Goal: Information Seeking & Learning: Learn about a topic

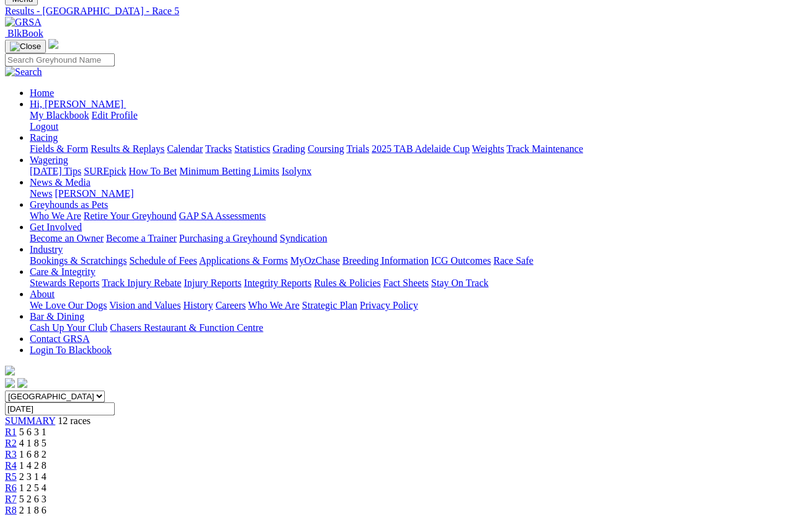
scroll to position [66, 0]
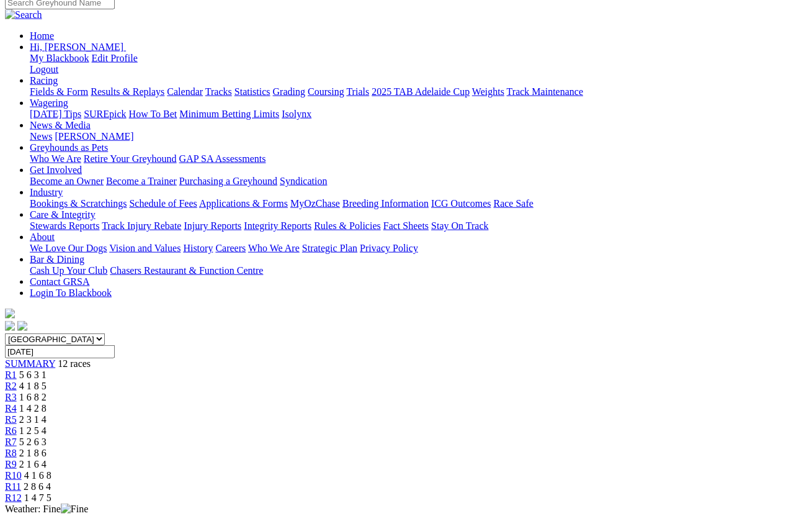
scroll to position [127, 0]
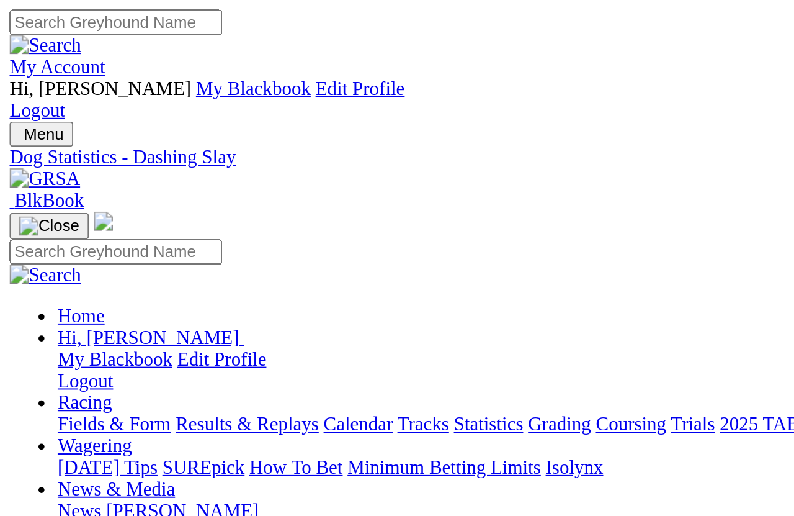
click at [58, 213] on link "Fields & Form" at bounding box center [59, 218] width 58 height 11
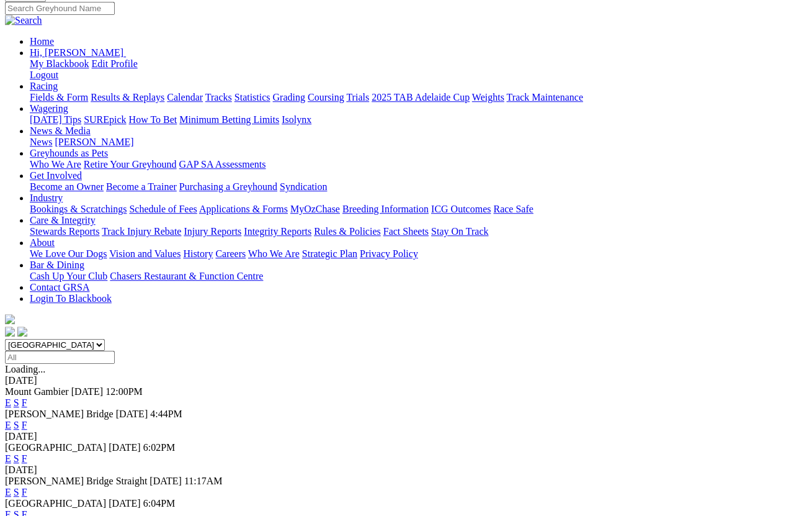
scroll to position [123, 0]
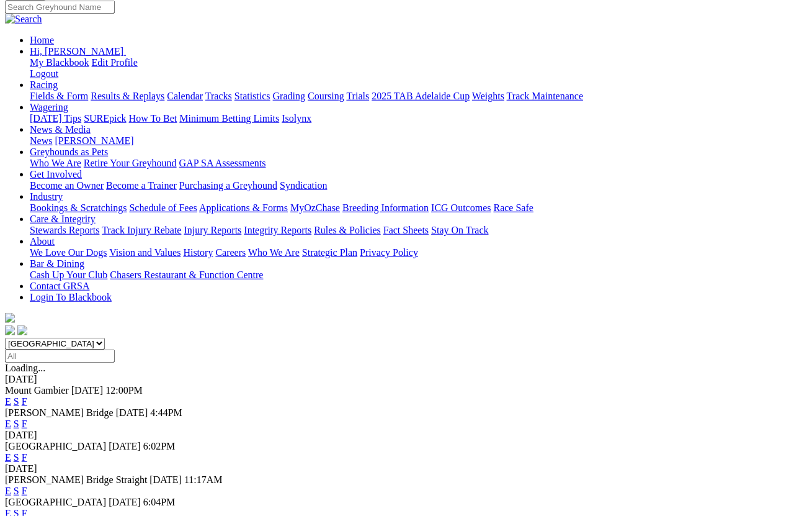
click at [27, 418] on link "F" at bounding box center [25, 423] width 6 height 11
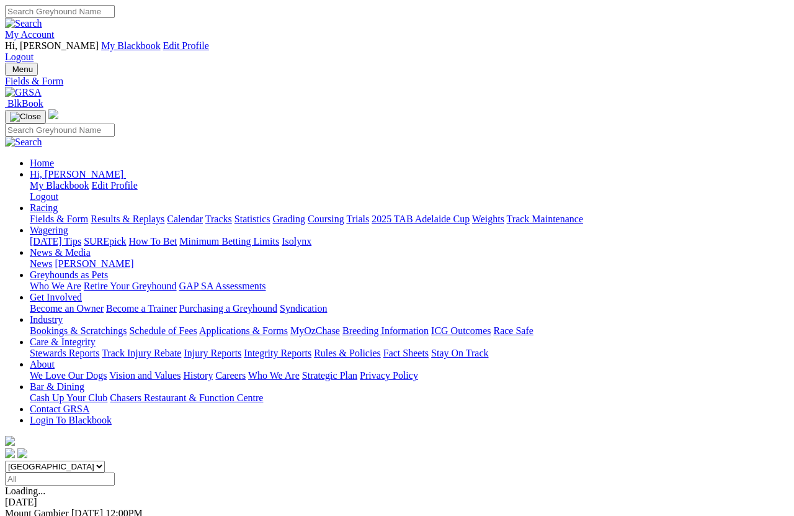
scroll to position [9, 0]
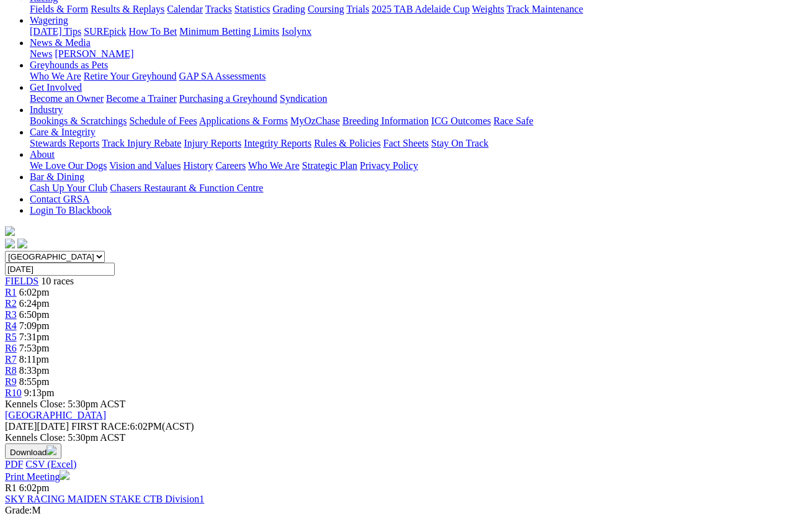
scroll to position [0, 16]
